Goal: Navigation & Orientation: Understand site structure

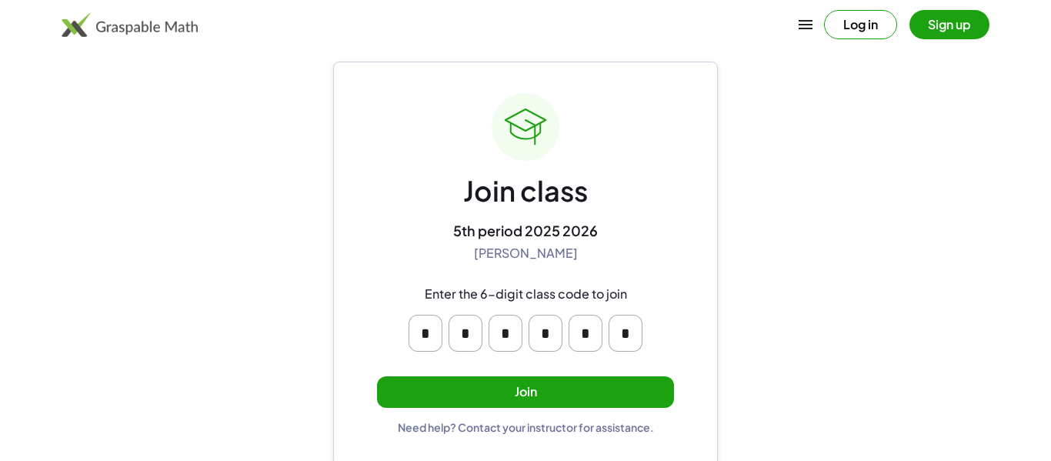
scroll to position [29, 0]
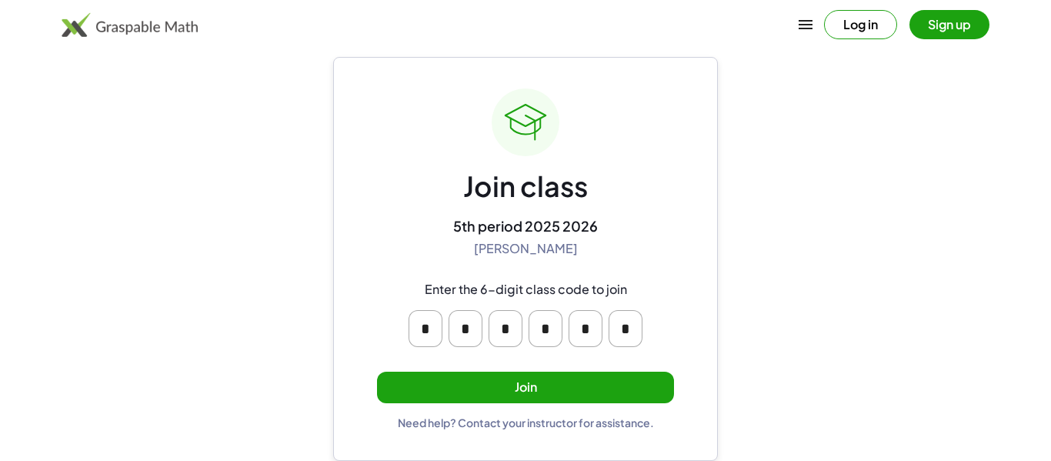
click at [489, 382] on button "Join" at bounding box center [525, 388] width 297 height 32
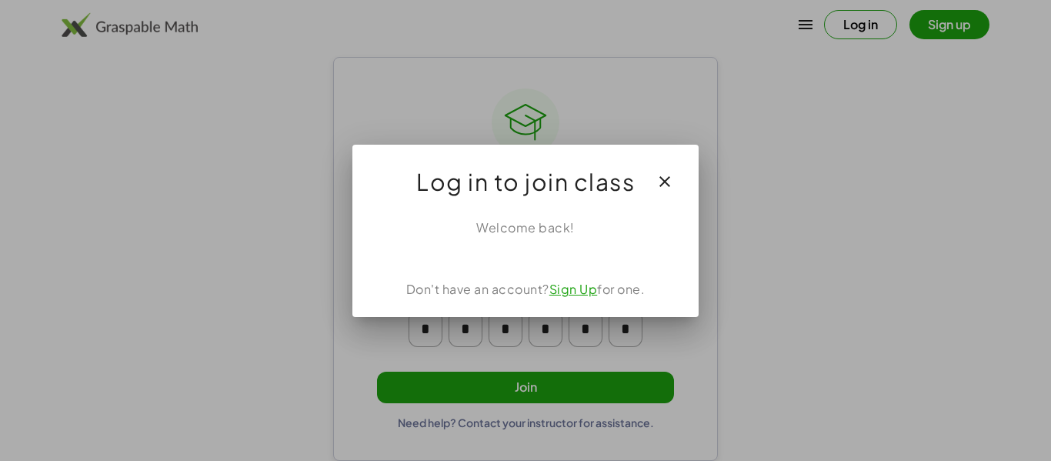
scroll to position [0, 0]
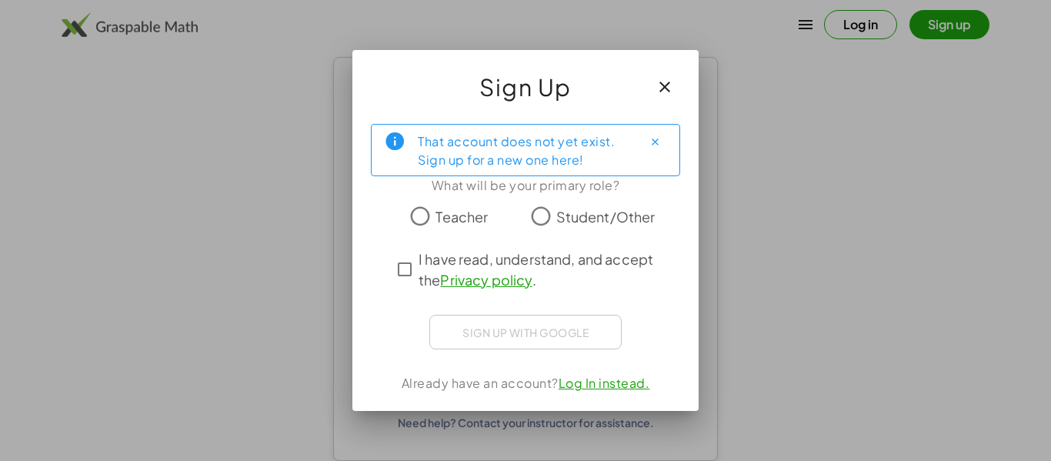
click at [669, 88] on icon "button" at bounding box center [664, 87] width 18 height 18
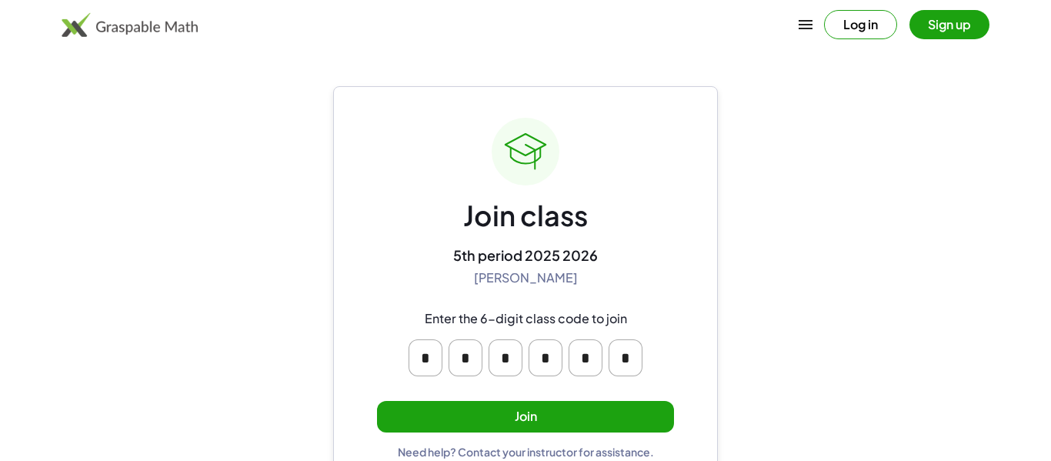
scroll to position [29, 0]
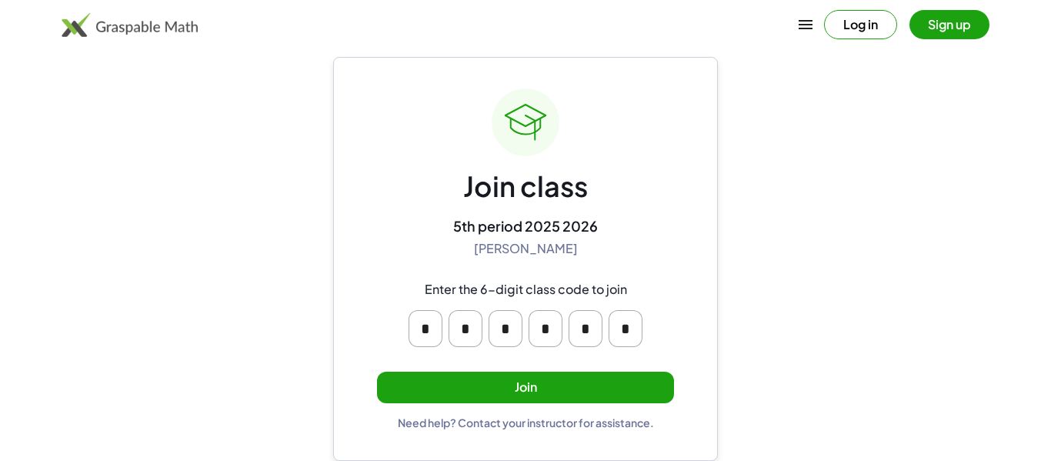
click at [629, 382] on button "Join" at bounding box center [525, 388] width 297 height 32
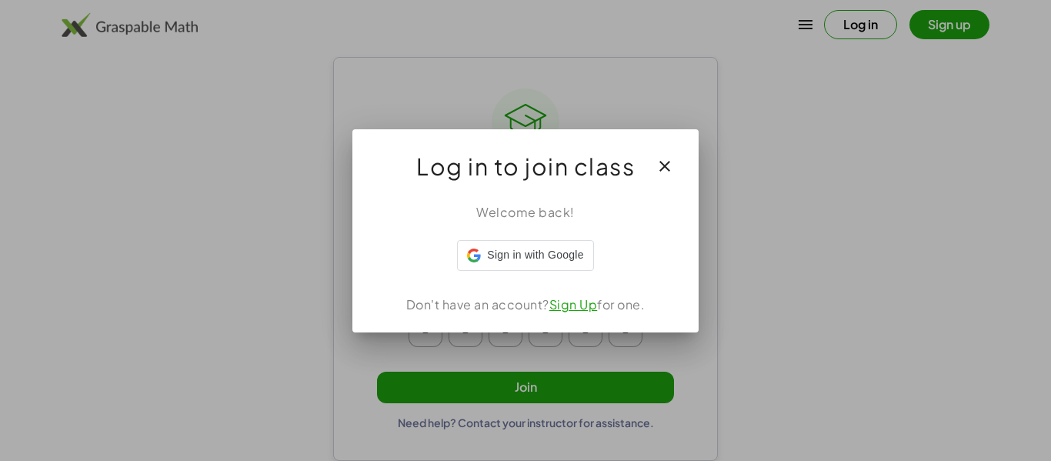
scroll to position [0, 0]
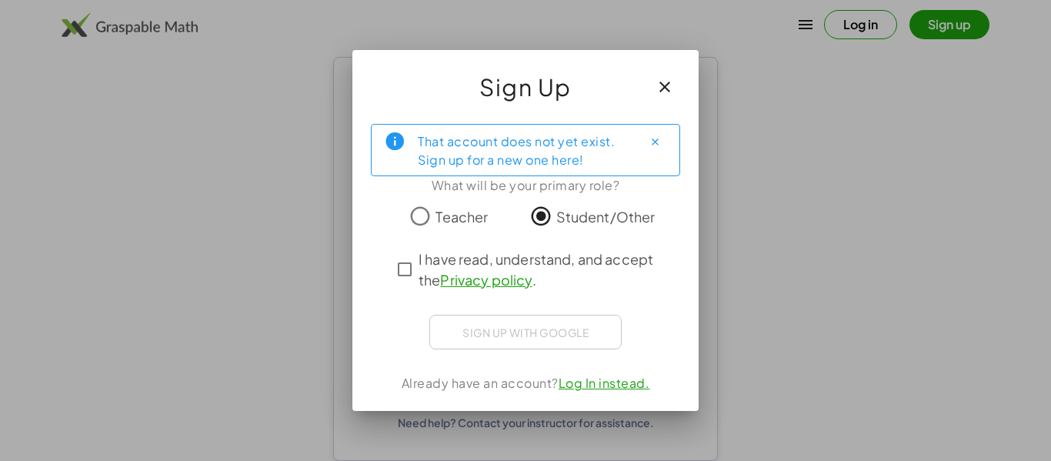
click at [585, 265] on span "I have read, understand, and accept the Privacy policy ." at bounding box center [540, 270] width 242 height 42
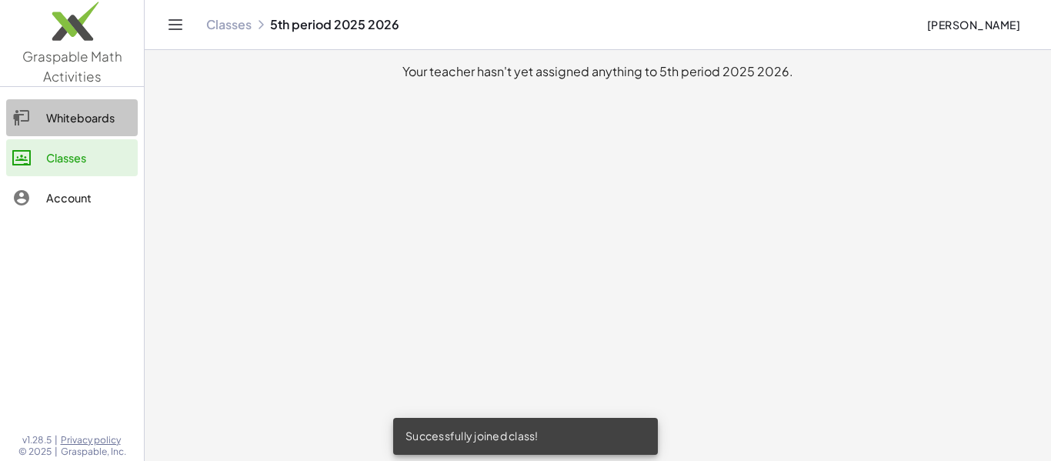
click at [122, 131] on link "Whiteboards" at bounding box center [72, 117] width 132 height 37
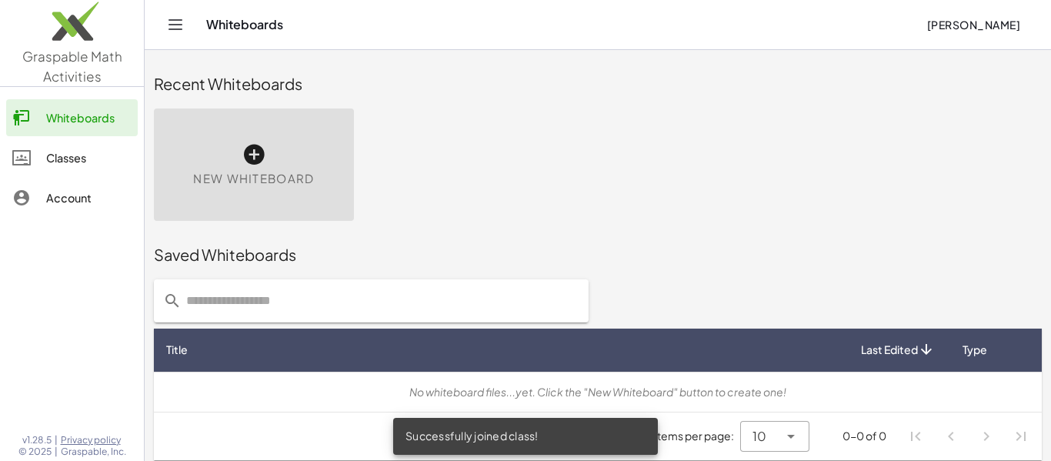
scroll to position [8, 0]
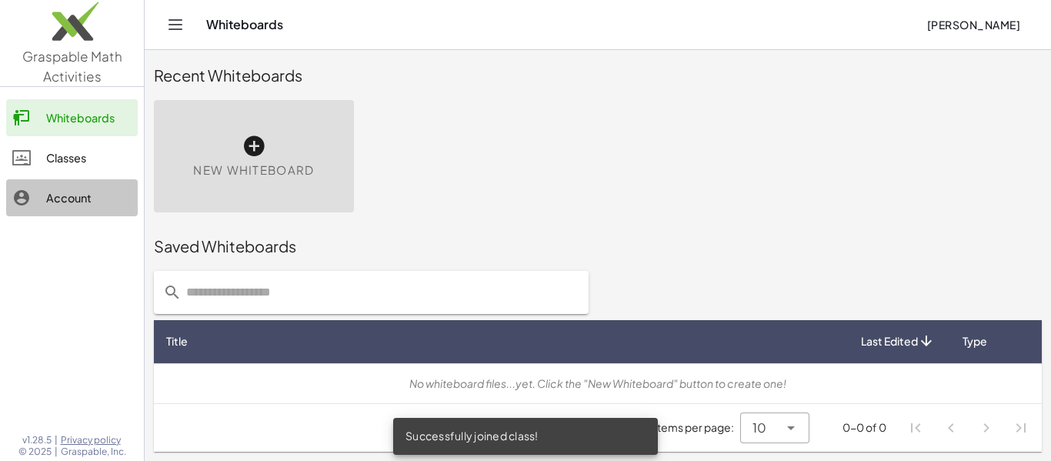
click at [69, 196] on div "Account" at bounding box center [88, 197] width 85 height 18
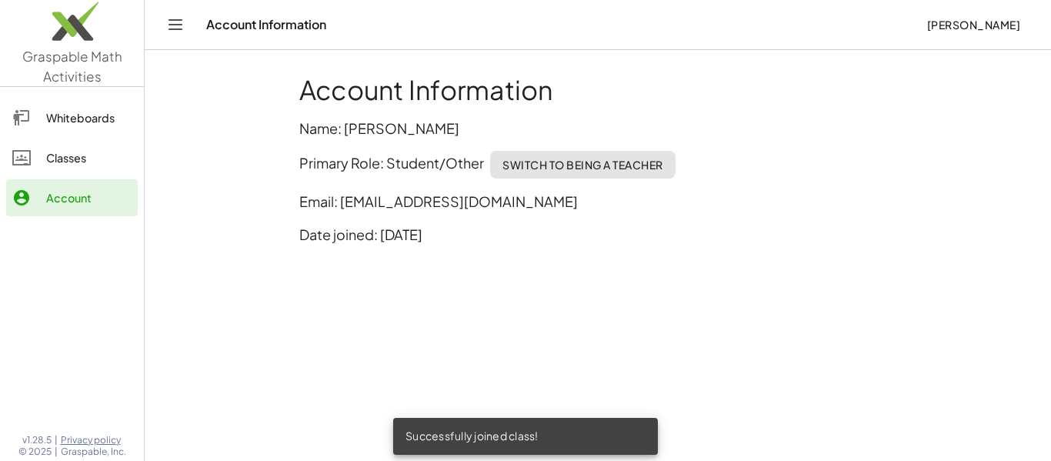
click at [95, 161] on div "Classes" at bounding box center [88, 157] width 85 height 18
